Goal: Navigation & Orientation: Find specific page/section

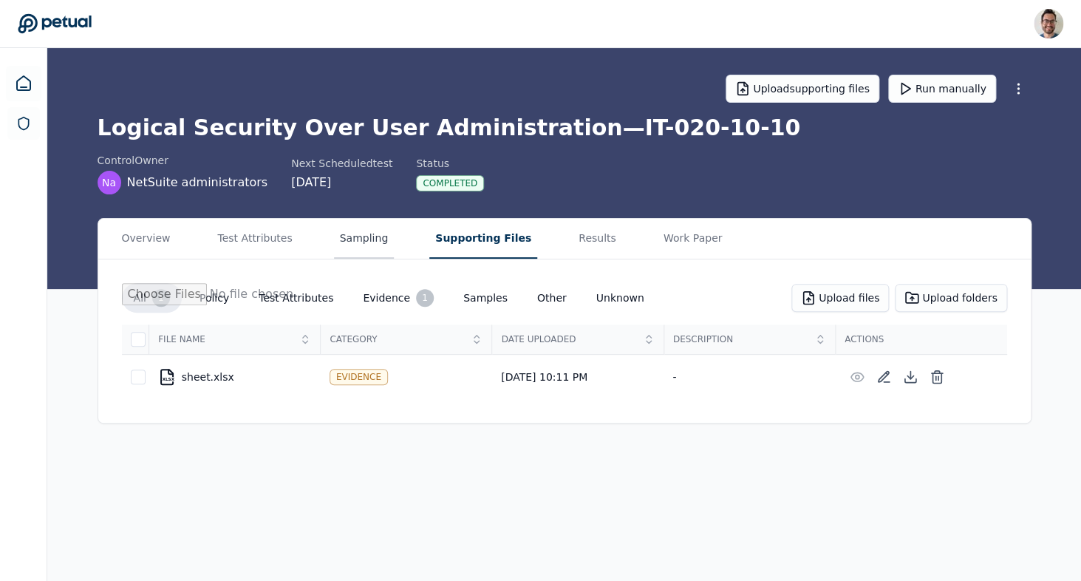
click at [369, 246] on button "Sampling" at bounding box center [364, 239] width 61 height 40
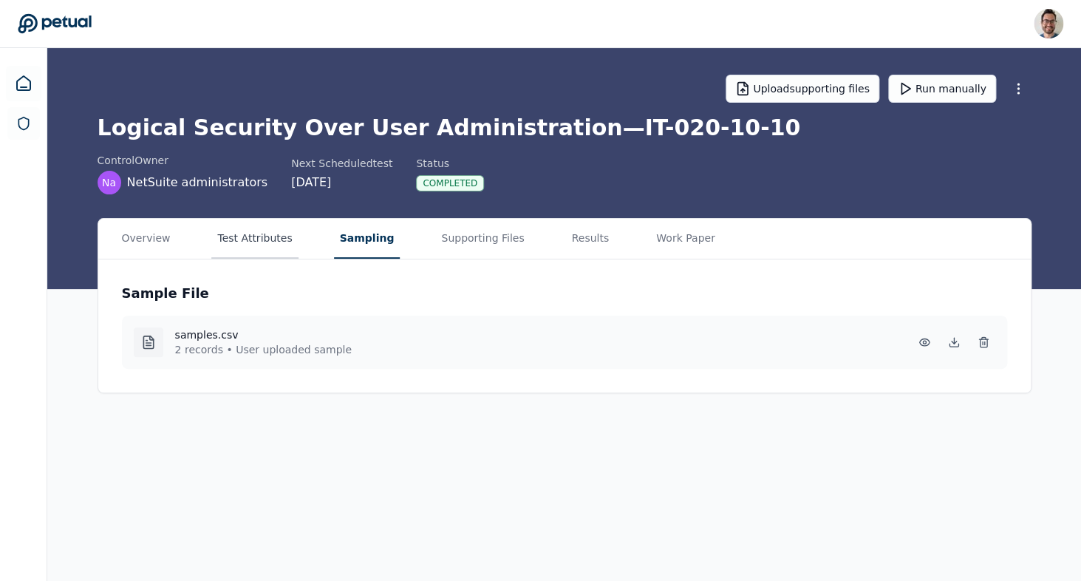
click at [265, 236] on button "Test Attributes" at bounding box center [254, 239] width 86 height 40
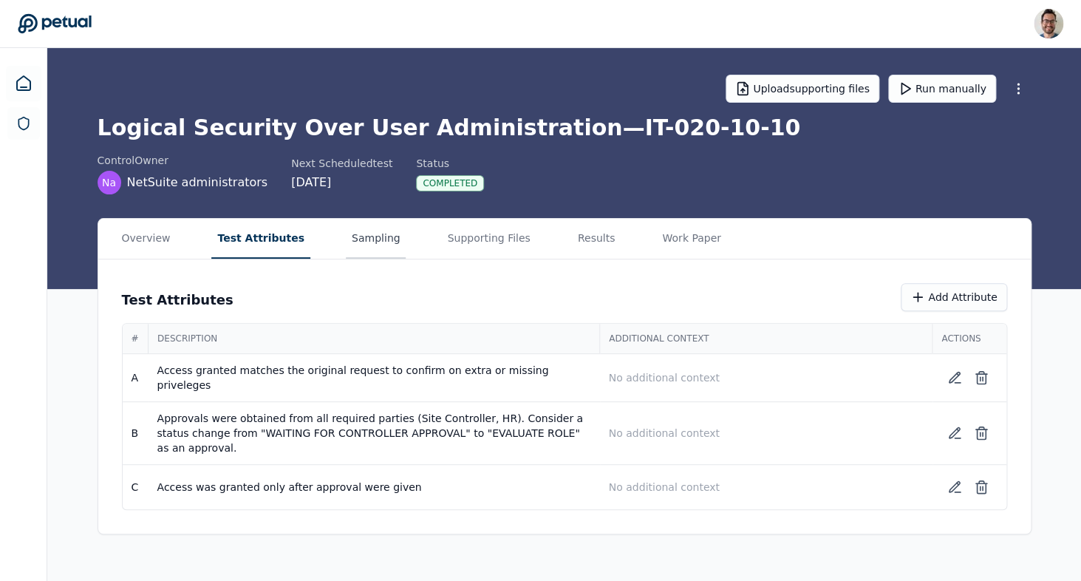
click at [346, 253] on button "Sampling" at bounding box center [376, 239] width 61 height 40
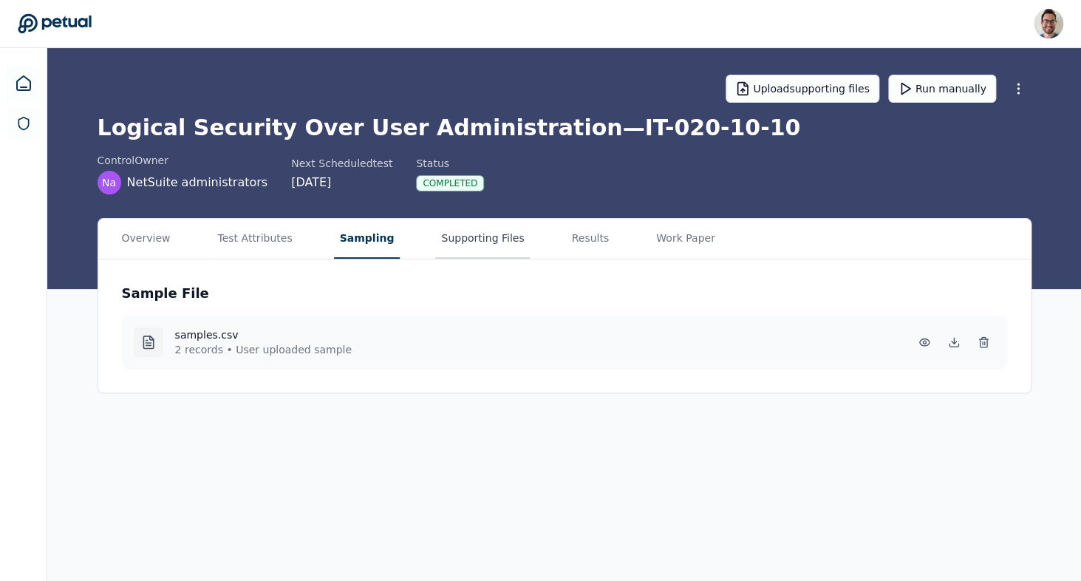
click at [443, 251] on button "Supporting Files" at bounding box center [482, 239] width 95 height 40
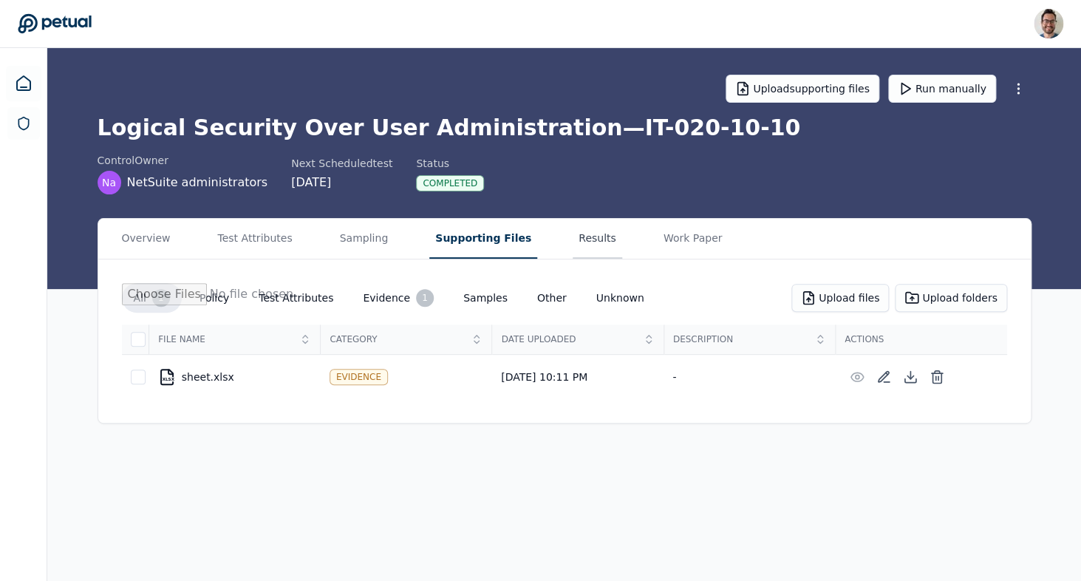
click at [578, 233] on button "Results" at bounding box center [598, 239] width 50 height 40
